Goal: Task Accomplishment & Management: Use online tool/utility

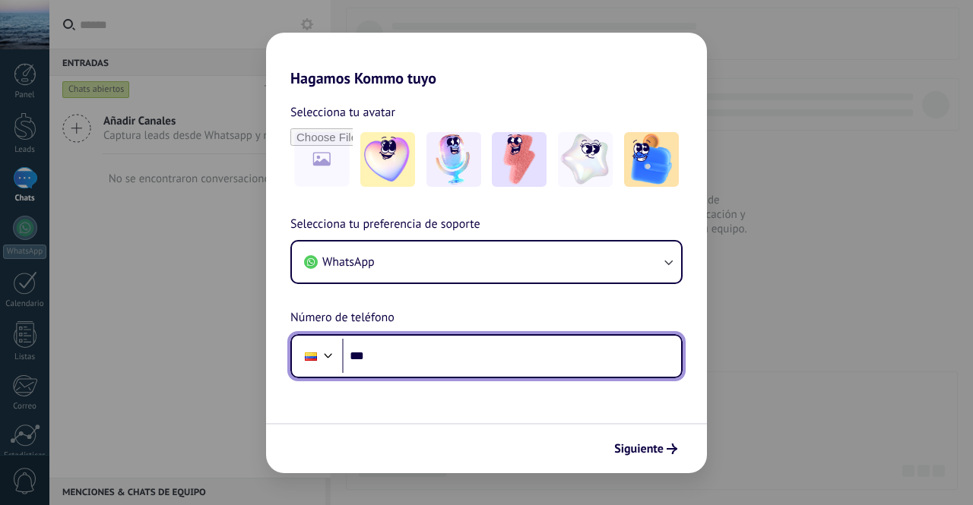
click at [441, 349] on input "***" at bounding box center [511, 356] width 339 height 35
type input "**********"
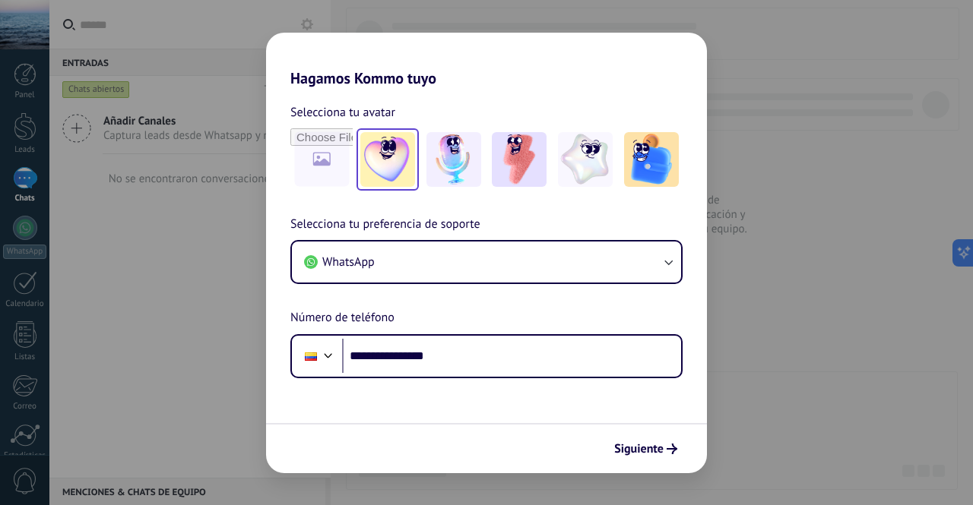
click at [377, 166] on img at bounding box center [387, 159] width 55 height 55
click at [384, 173] on img at bounding box center [387, 159] width 55 height 55
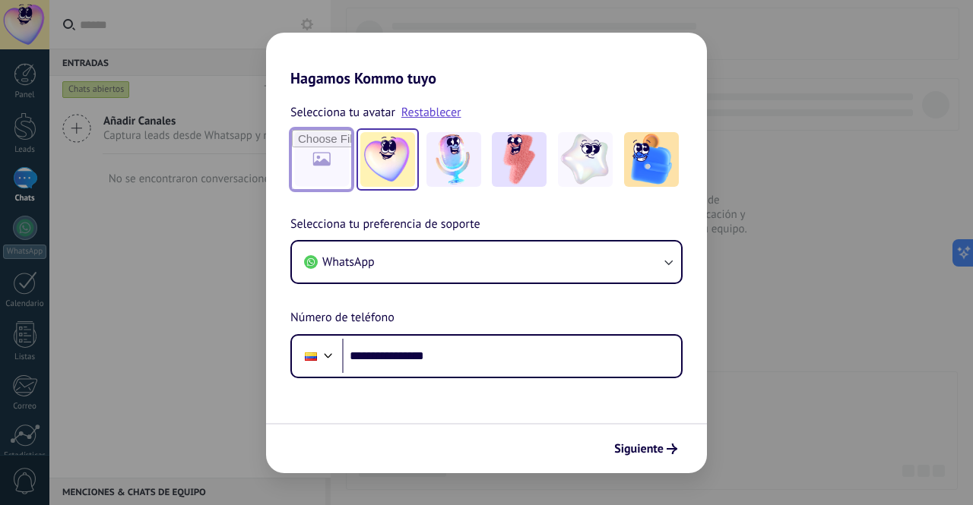
click at [337, 173] on input "file" at bounding box center [321, 159] width 59 height 59
click at [653, 448] on span "Siguiente" at bounding box center [638, 449] width 49 height 11
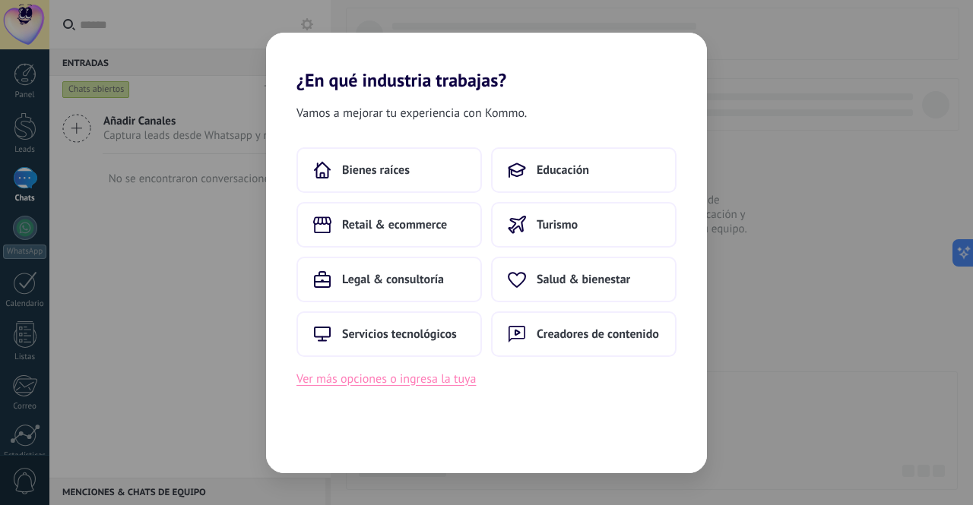
click at [403, 377] on button "Ver más opciones o ingresa la tuya" at bounding box center [385, 379] width 179 height 20
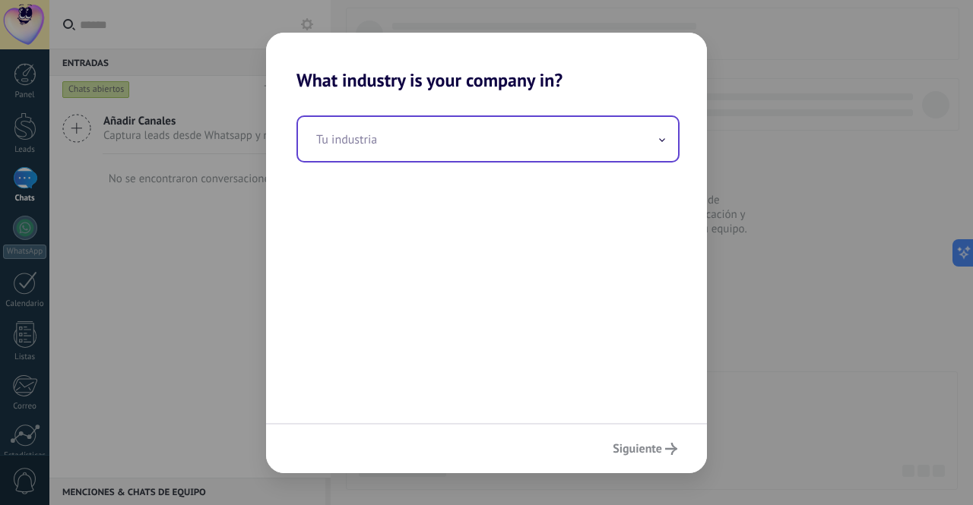
click at [394, 128] on input "text" at bounding box center [488, 139] width 380 height 44
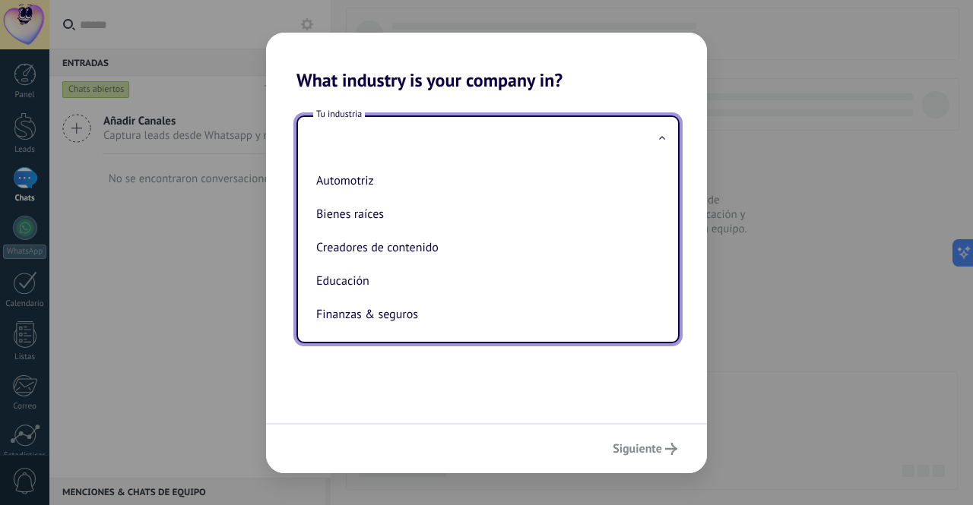
type input "*"
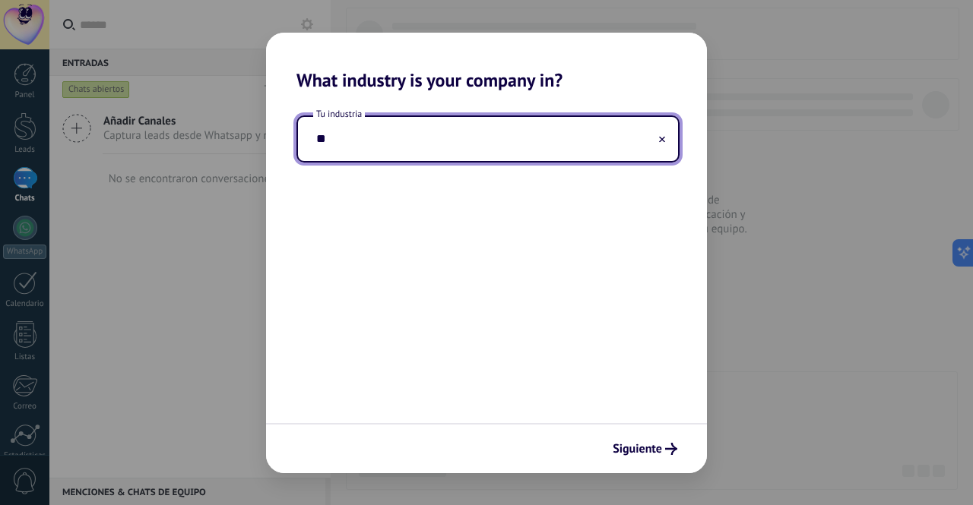
type input "*"
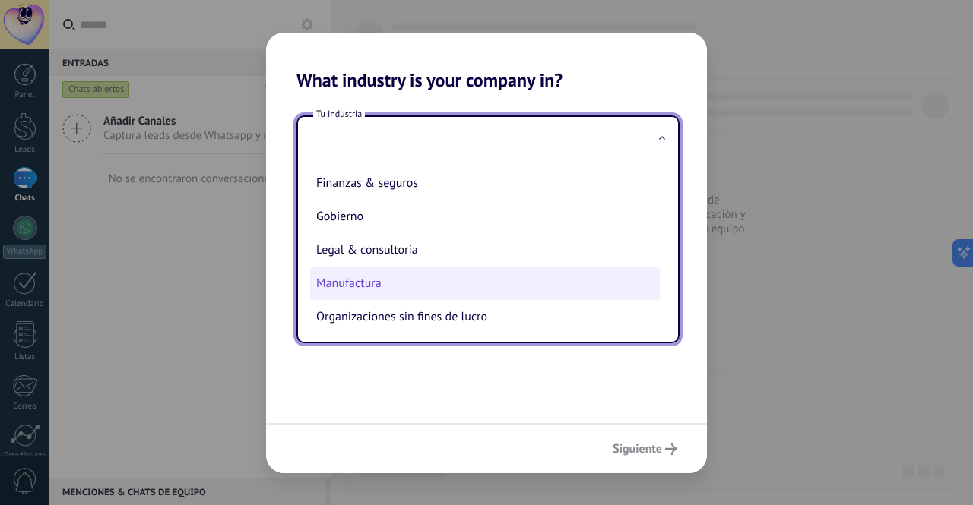
scroll to position [133, 0]
click at [394, 276] on li "Manufactura" at bounding box center [485, 281] width 350 height 33
type input "**********"
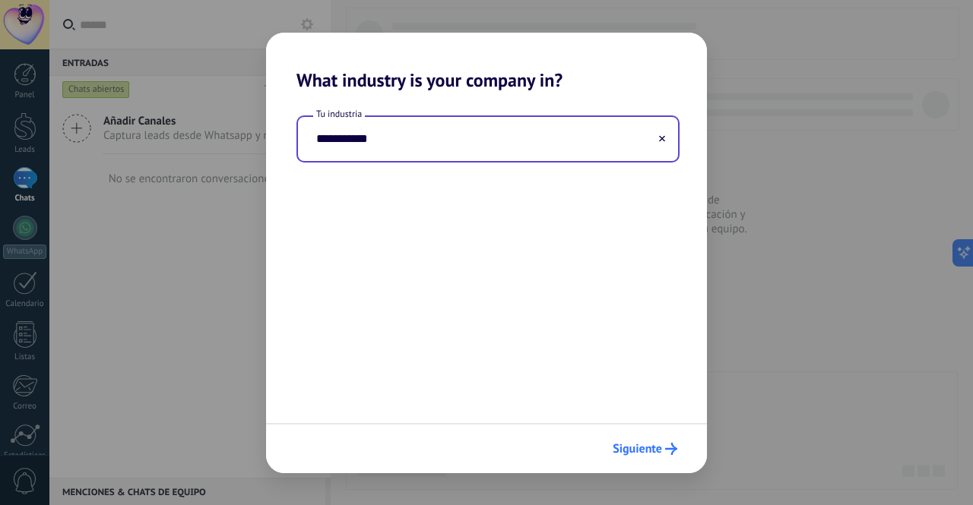
click at [664, 449] on span "Siguiente" at bounding box center [645, 449] width 65 height 12
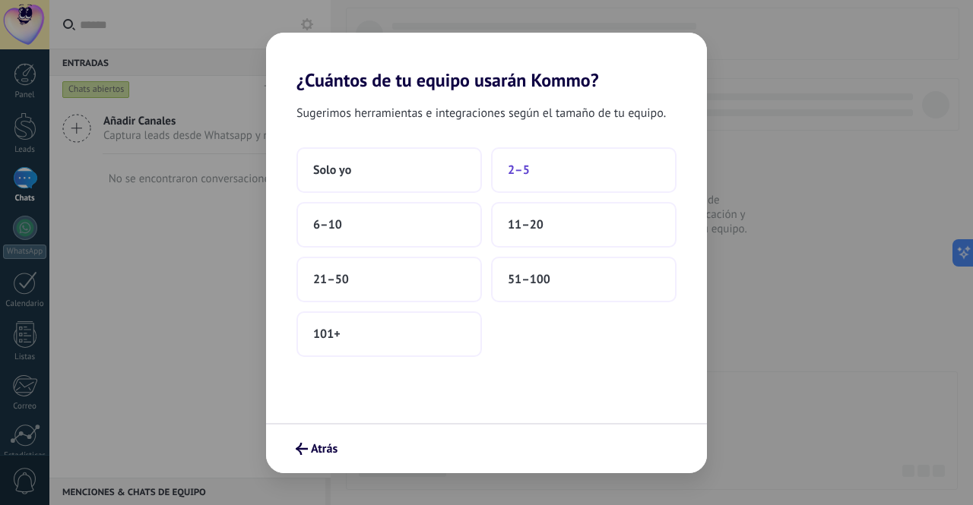
click at [528, 170] on span "2–5" at bounding box center [519, 170] width 22 height 15
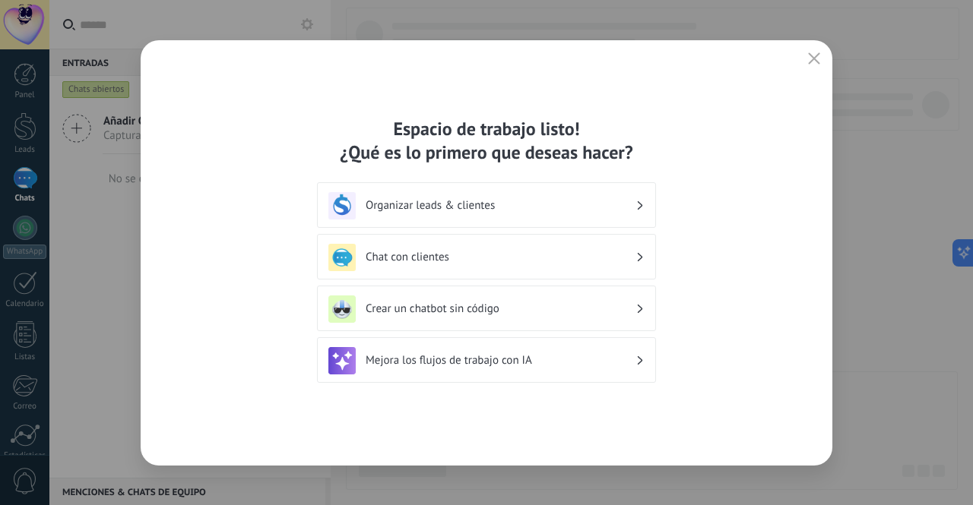
click at [536, 250] on h3 "Chat con clientes" at bounding box center [501, 257] width 270 height 14
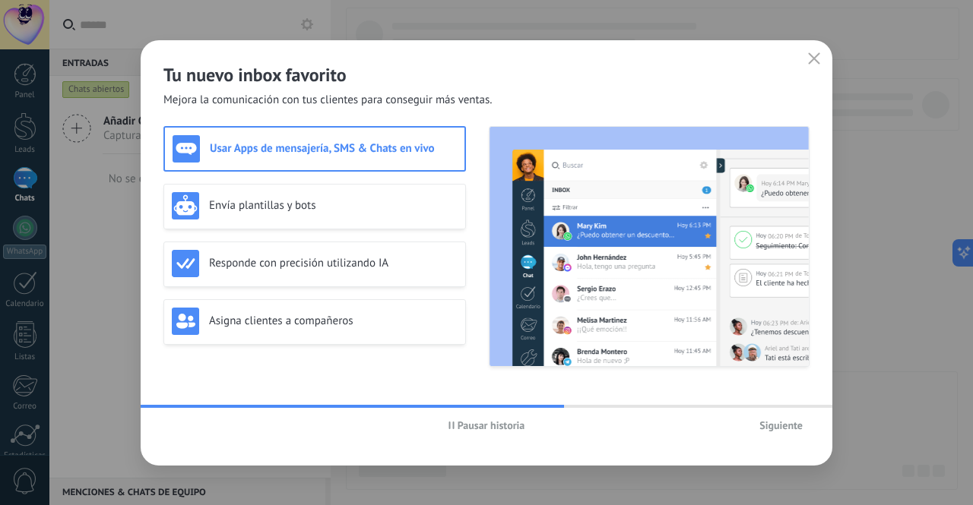
click at [493, 423] on span "Pausar historia" at bounding box center [492, 425] width 68 height 11
click at [812, 59] on use "button" at bounding box center [814, 57] width 11 height 11
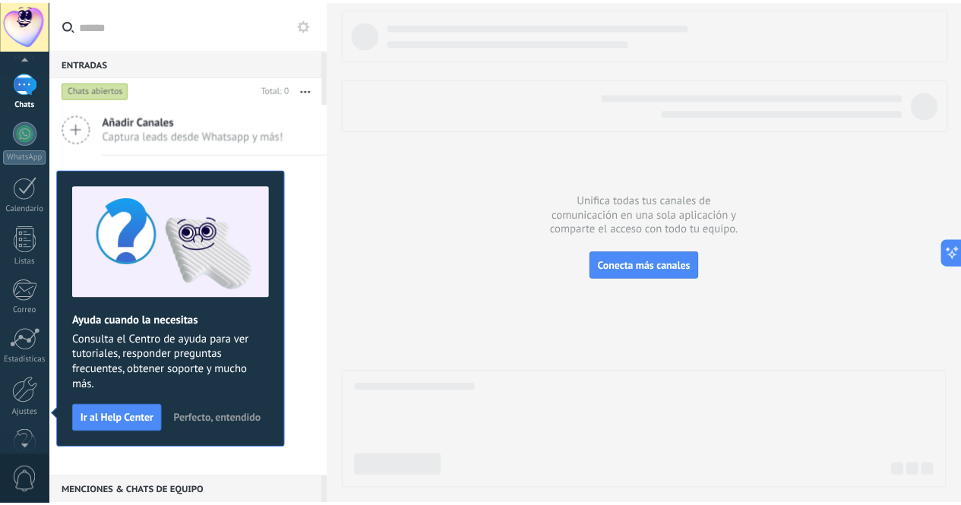
scroll to position [125, 0]
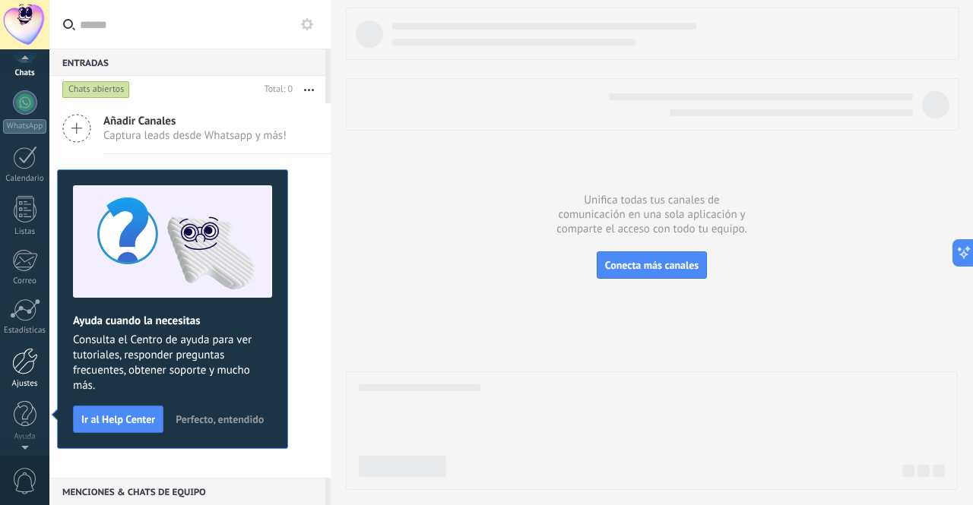
click at [28, 376] on link "Ajustes" at bounding box center [24, 368] width 49 height 41
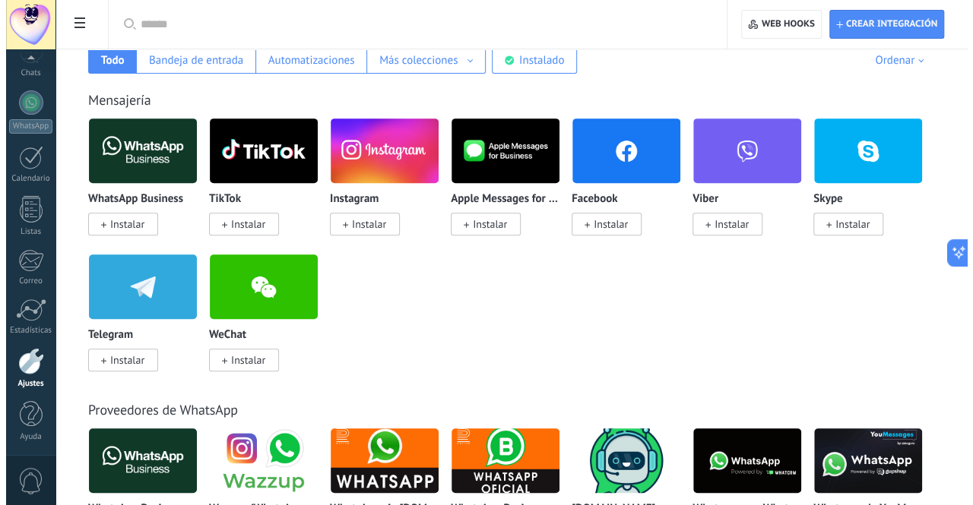
scroll to position [268, 0]
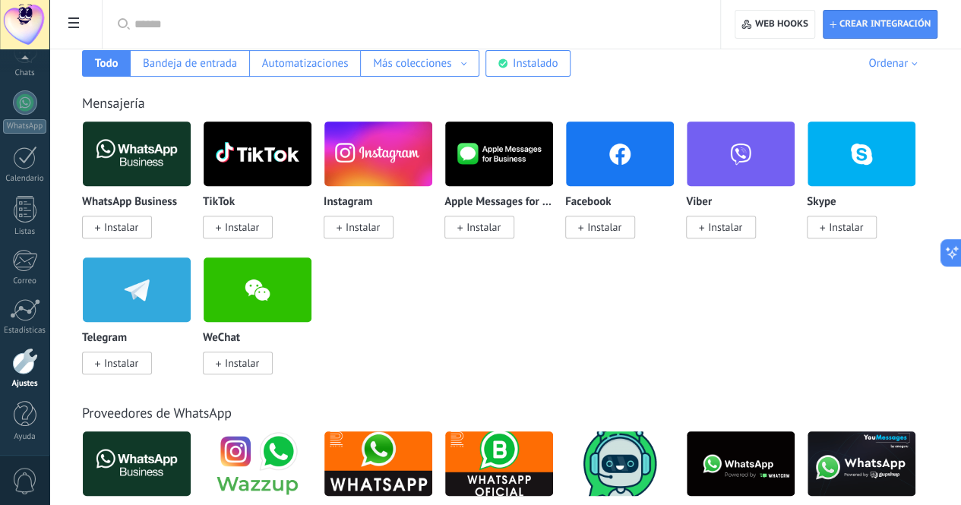
click at [138, 228] on span "Instalar" at bounding box center [121, 227] width 34 height 14
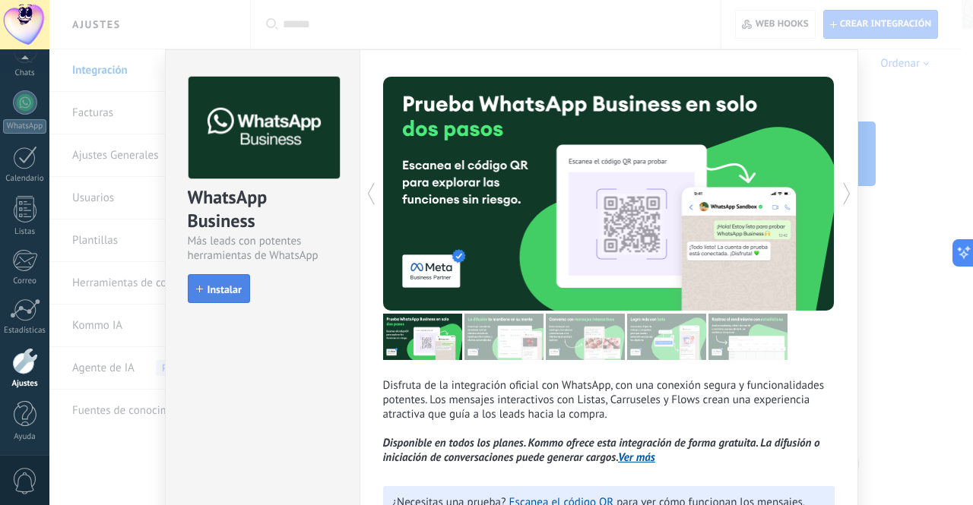
click at [233, 295] on span "Instalar" at bounding box center [224, 289] width 34 height 11
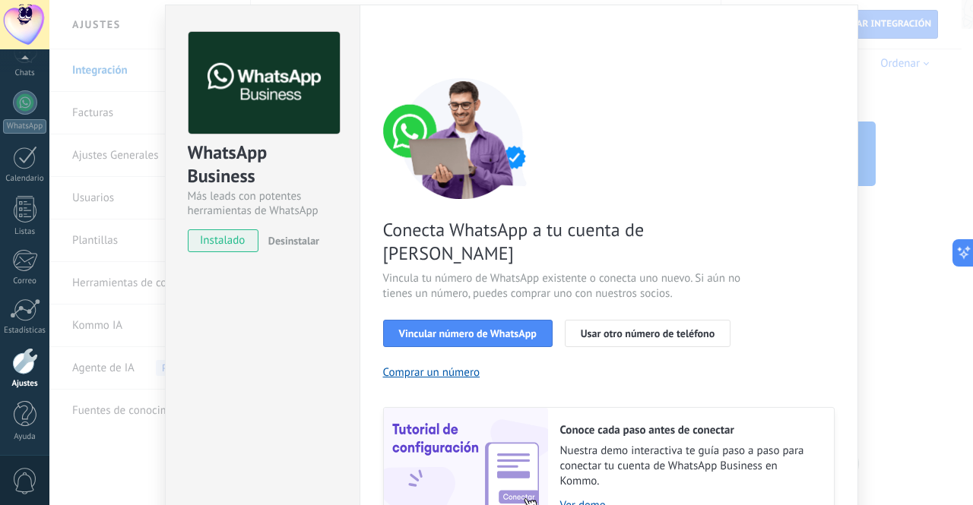
scroll to position [49, 0]
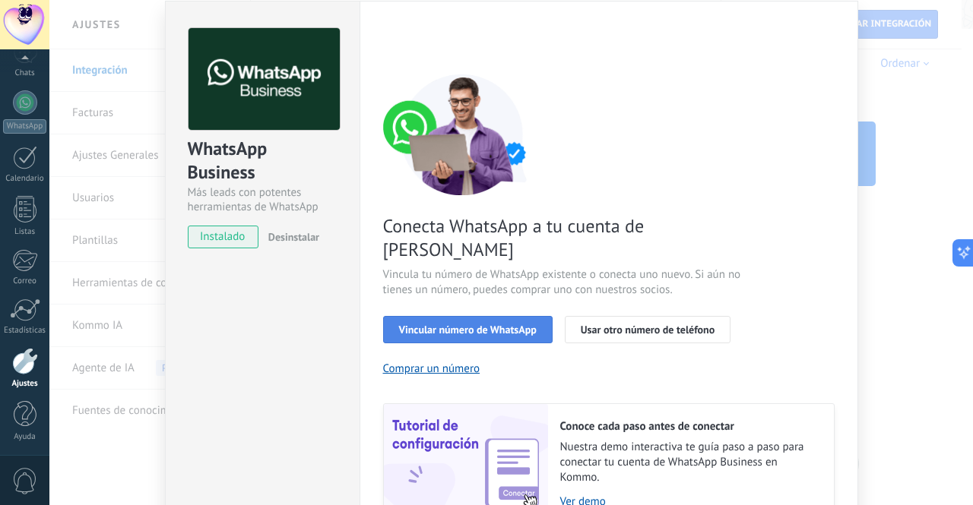
click at [511, 325] on span "Vincular número de WhatsApp" at bounding box center [468, 330] width 138 height 11
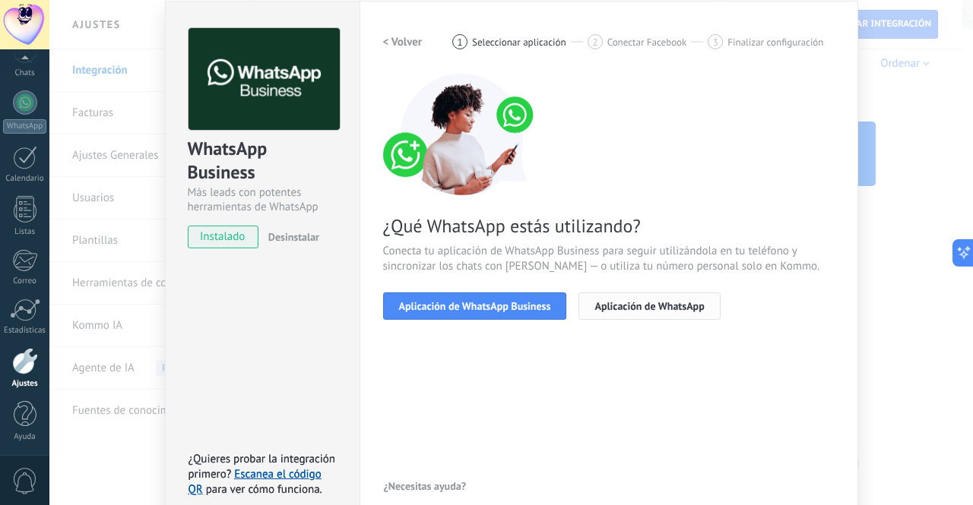
click at [605, 311] on span "Aplicación de WhatsApp" at bounding box center [648, 306] width 109 height 11
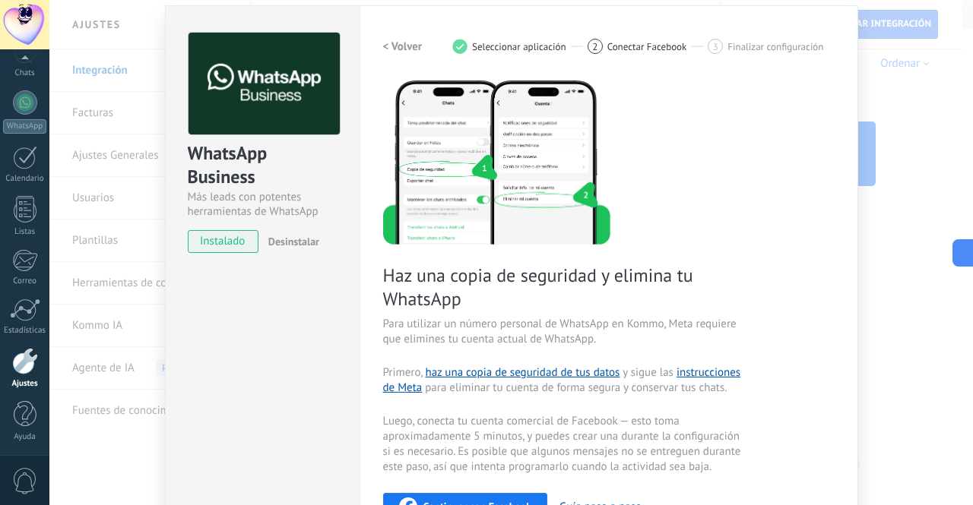
scroll to position [0, 0]
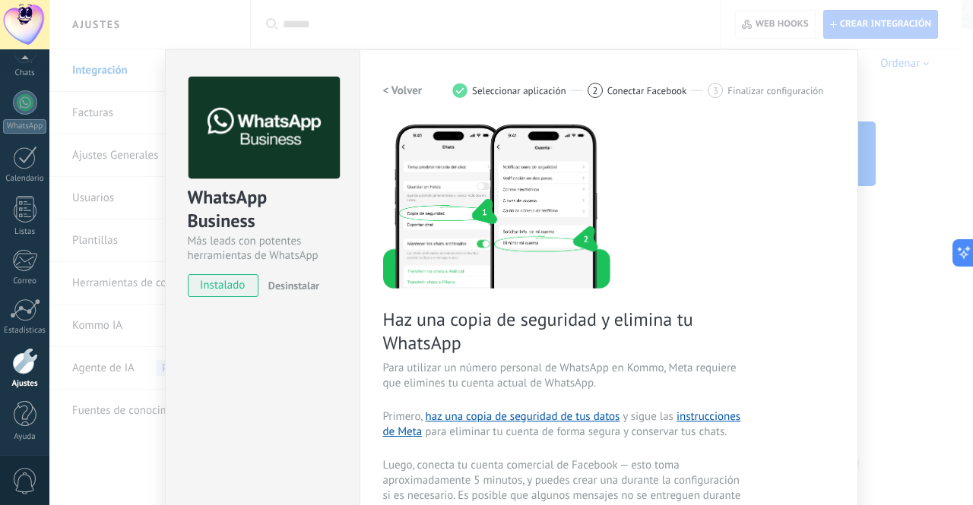
click at [406, 87] on h2 "< Volver" at bounding box center [403, 91] width 40 height 14
